Goal: Contribute content: Add original content to the website for others to see

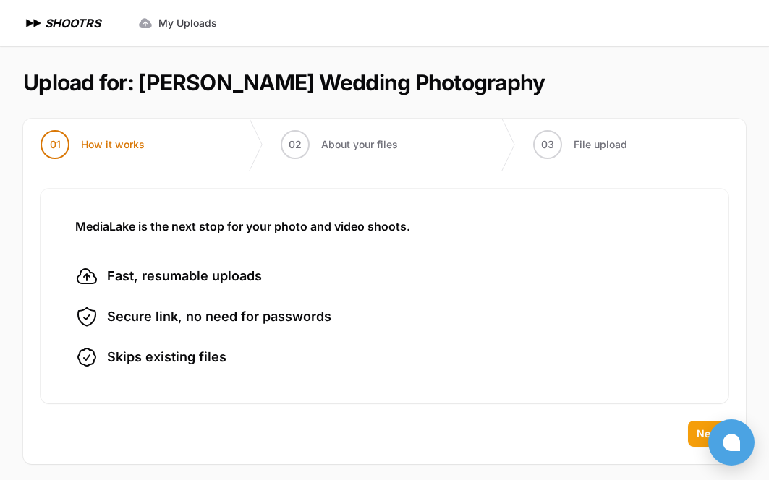
click at [698, 432] on span "Next" at bounding box center [707, 434] width 23 height 14
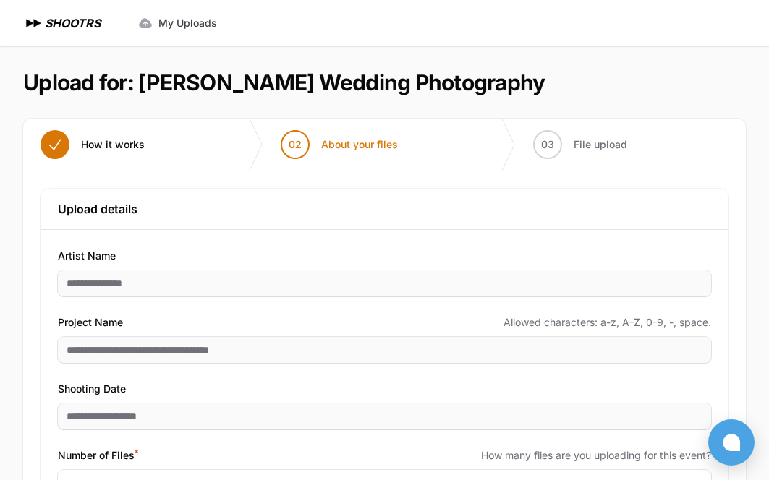
scroll to position [117, 0]
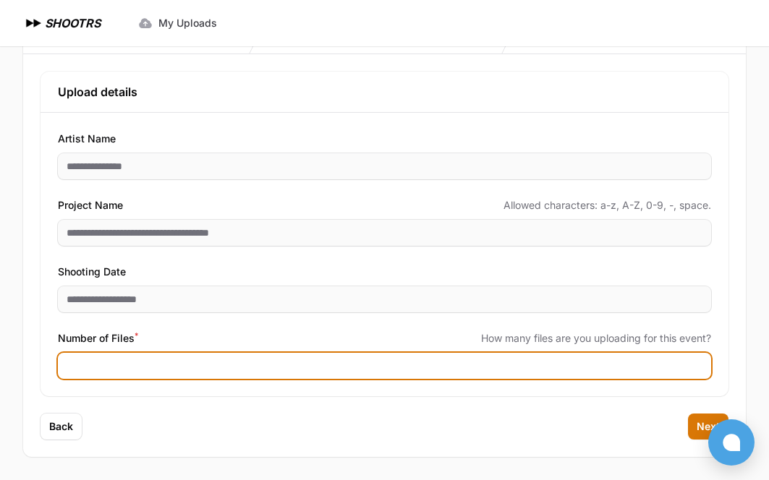
click at [276, 372] on input "Number of Files *" at bounding box center [384, 366] width 653 height 26
type input "*"
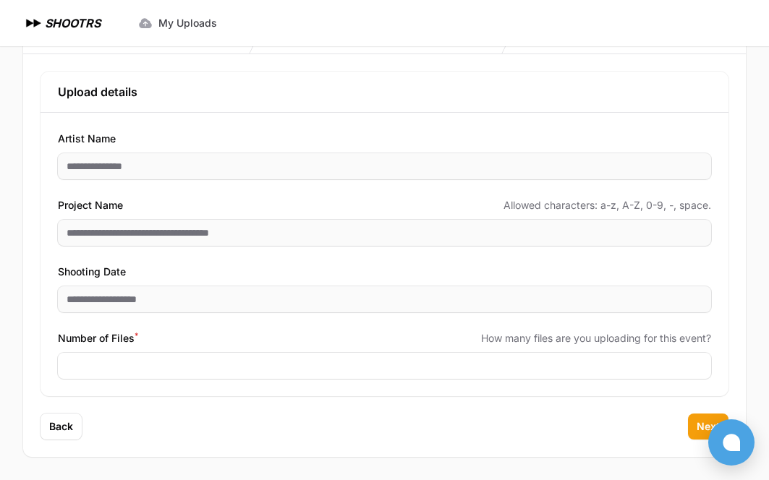
click at [694, 424] on button "Next" at bounding box center [708, 427] width 40 height 26
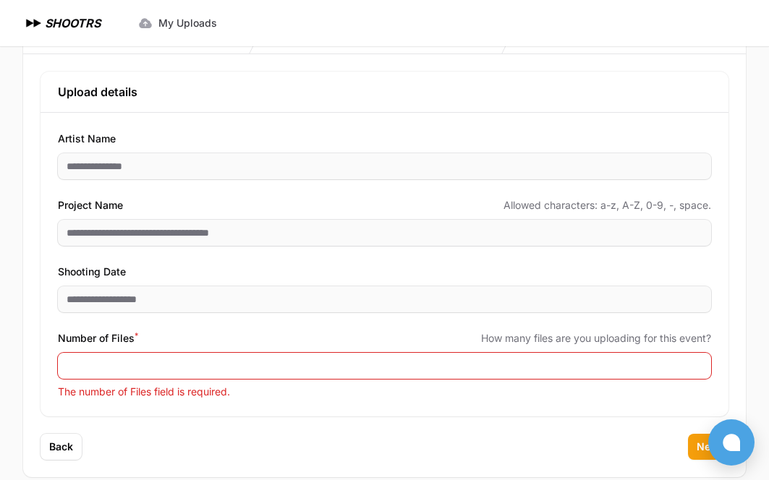
scroll to position [137, 0]
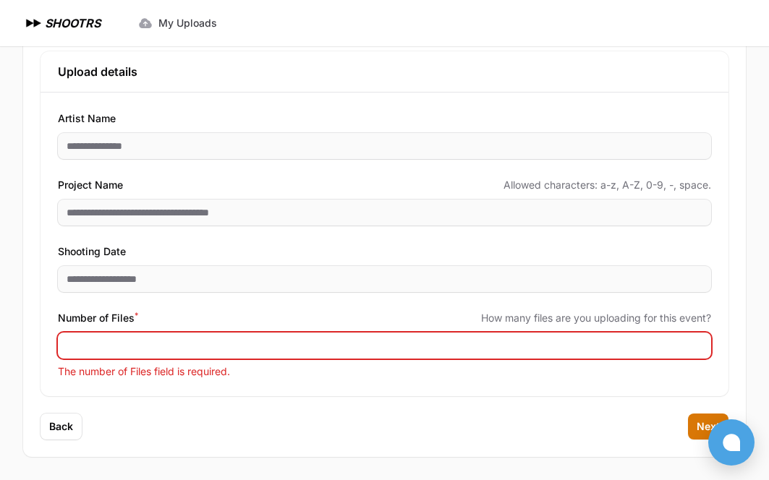
click at [195, 351] on input "Number of Files *" at bounding box center [384, 346] width 653 height 26
type input "****"
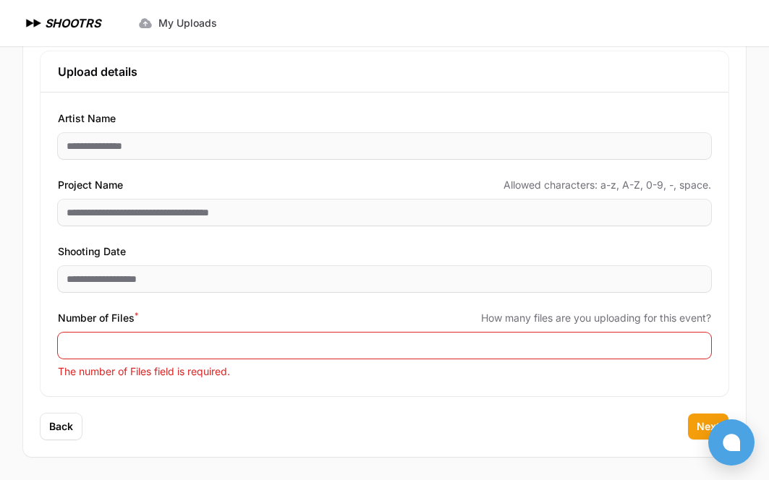
click at [696, 422] on button "Next" at bounding box center [708, 427] width 40 height 26
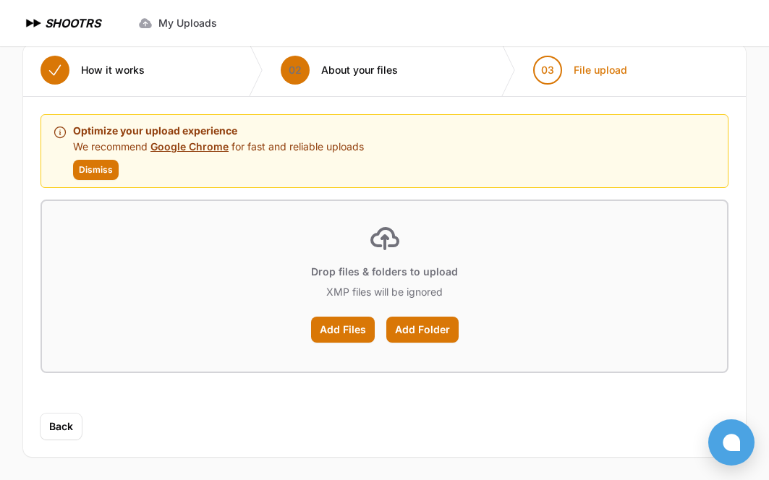
scroll to position [74, 0]
click at [192, 148] on link "Google Chrome" at bounding box center [189, 146] width 78 height 12
